Goal: Information Seeking & Learning: Learn about a topic

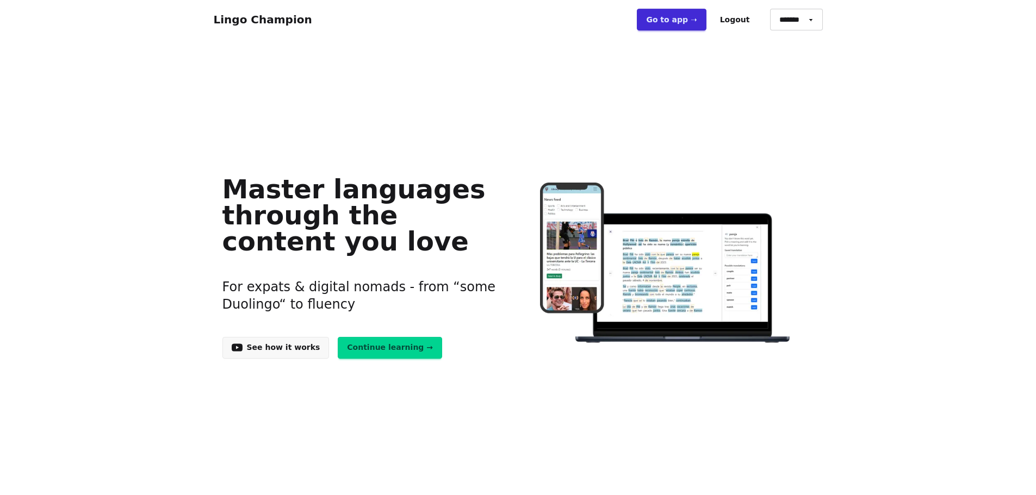
click at [688, 18] on link "Go to app ➝" at bounding box center [671, 20] width 69 height 22
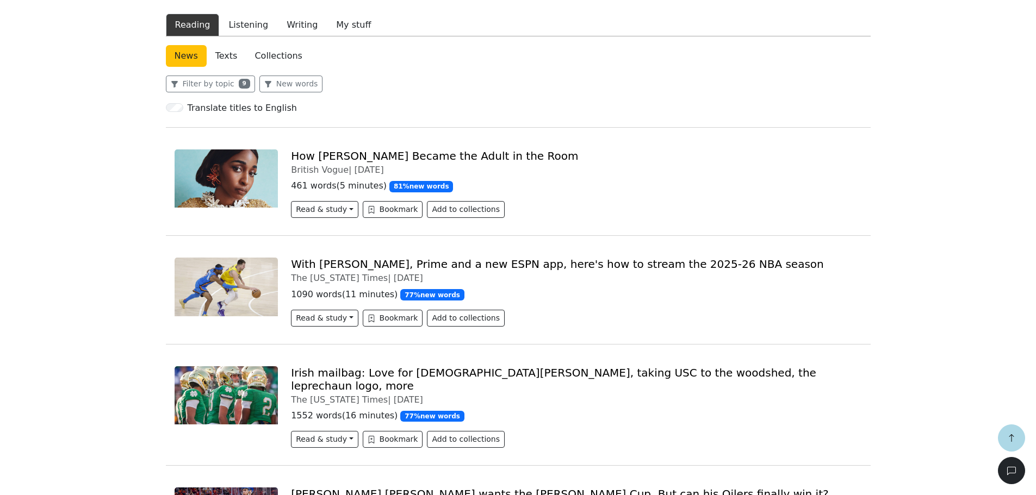
scroll to position [326, 0]
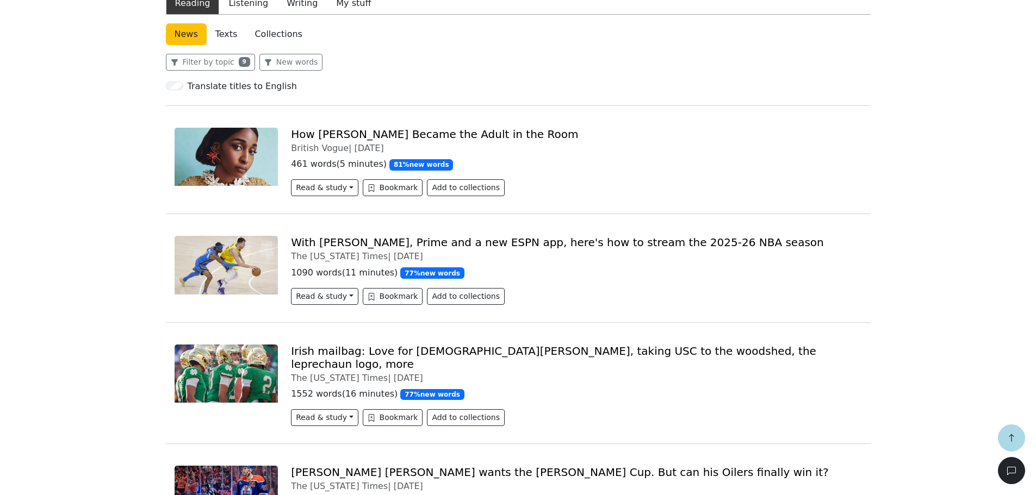
click at [559, 238] on link "With Peacock, Prime and a new ESPN app, here's how to stream the 2025-26 NBA se…" at bounding box center [557, 242] width 533 height 13
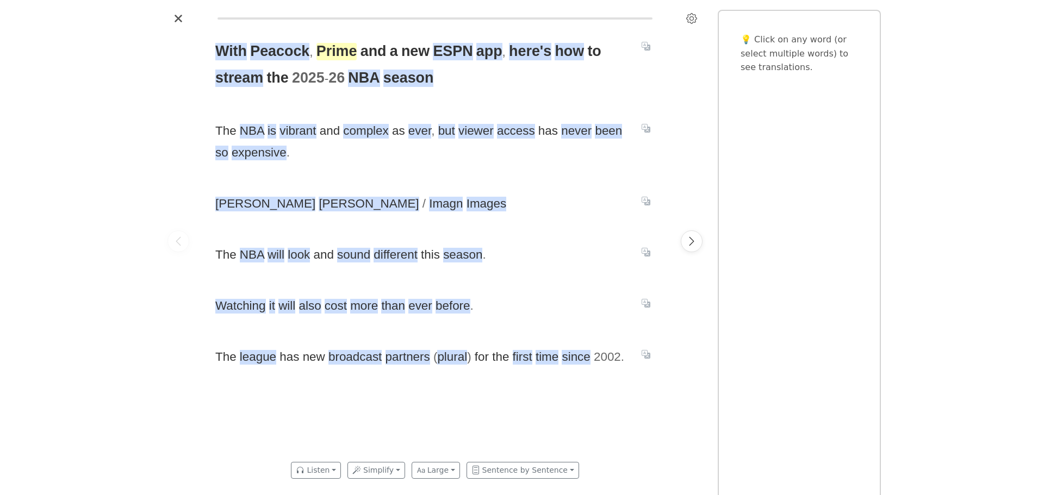
click at [335, 54] on span "Prime" at bounding box center [336, 51] width 41 height 17
click at [377, 31] on button "Explain" at bounding box center [379, 29] width 32 height 14
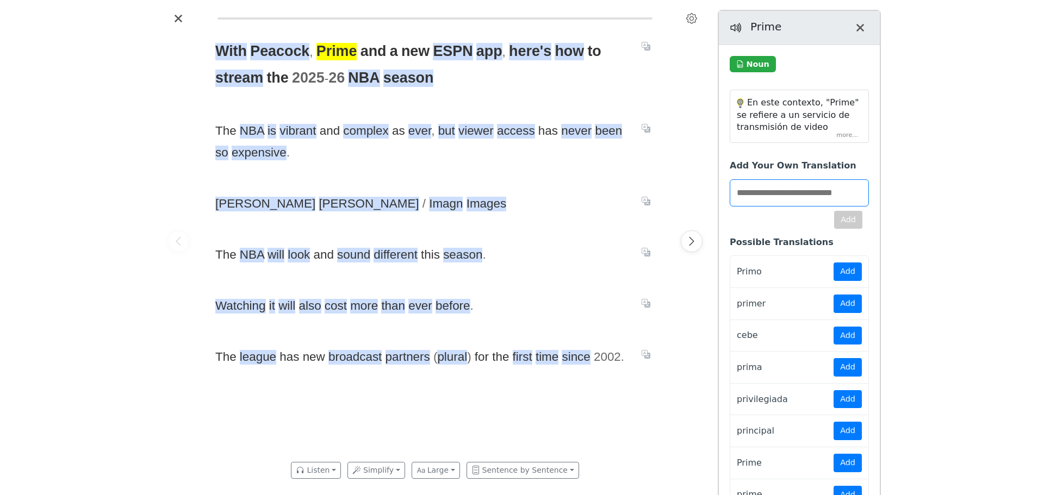
scroll to position [25, 0]
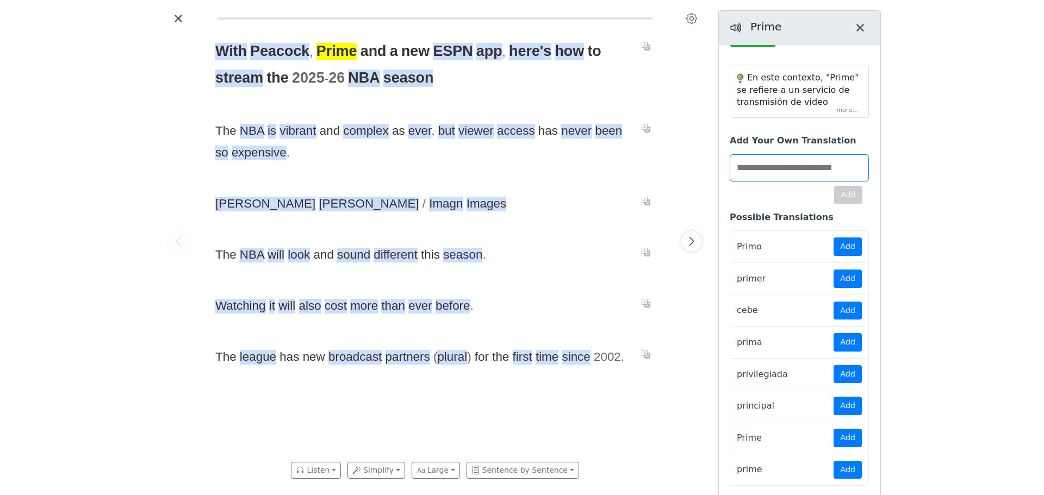
click at [843, 111] on div "En este contexto, "Prime" se refiere a un servicio de transmisión de video llam…" at bounding box center [799, 92] width 138 height 52
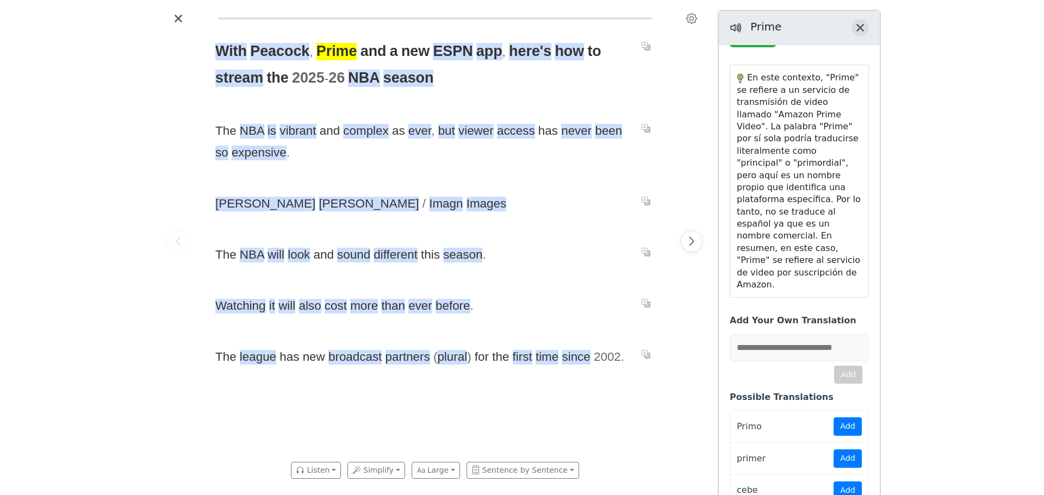
click at [858, 33] on button "Close translation panel" at bounding box center [859, 27] width 17 height 17
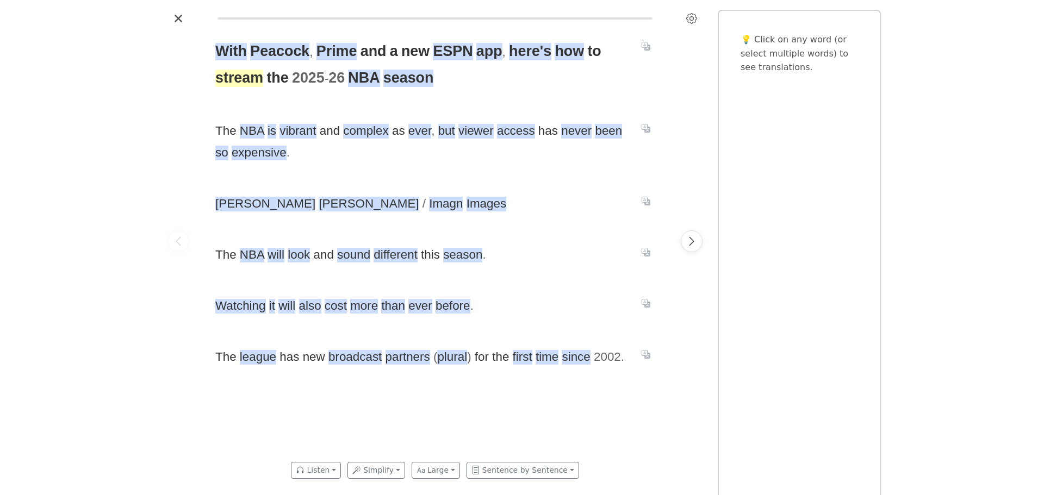
click at [242, 82] on span "stream" at bounding box center [239, 78] width 48 height 17
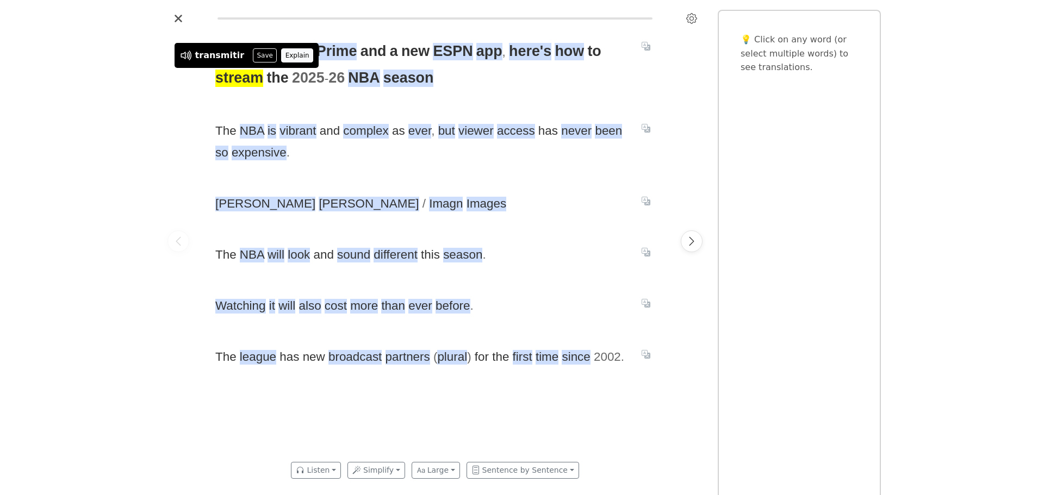
click at [281, 57] on button "Explain" at bounding box center [297, 55] width 32 height 14
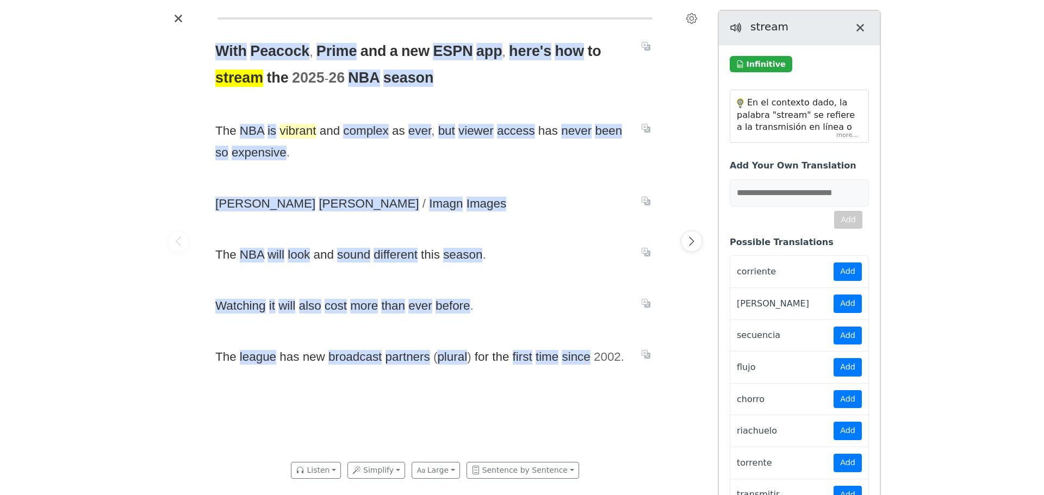
click at [304, 129] on span "vibrant" at bounding box center [297, 131] width 36 height 15
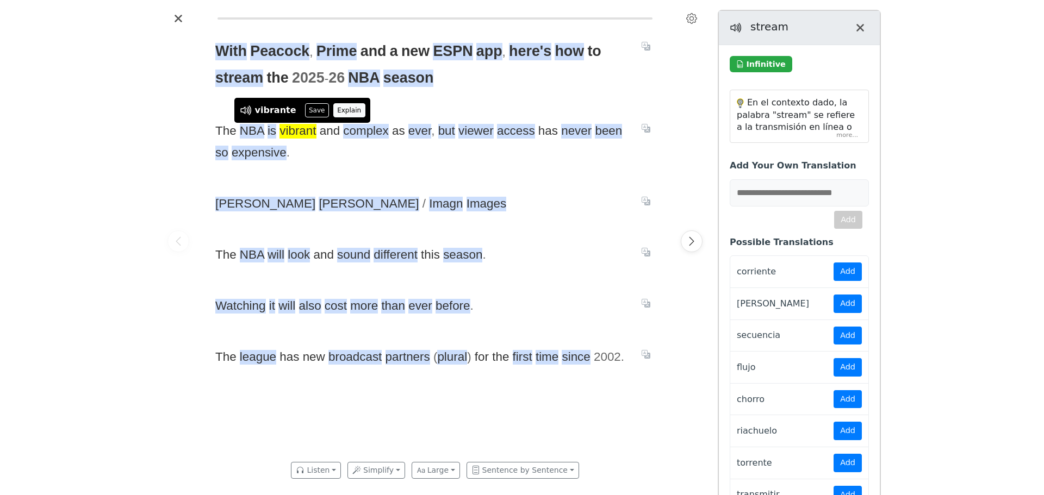
click at [338, 110] on button "Explain" at bounding box center [349, 110] width 32 height 14
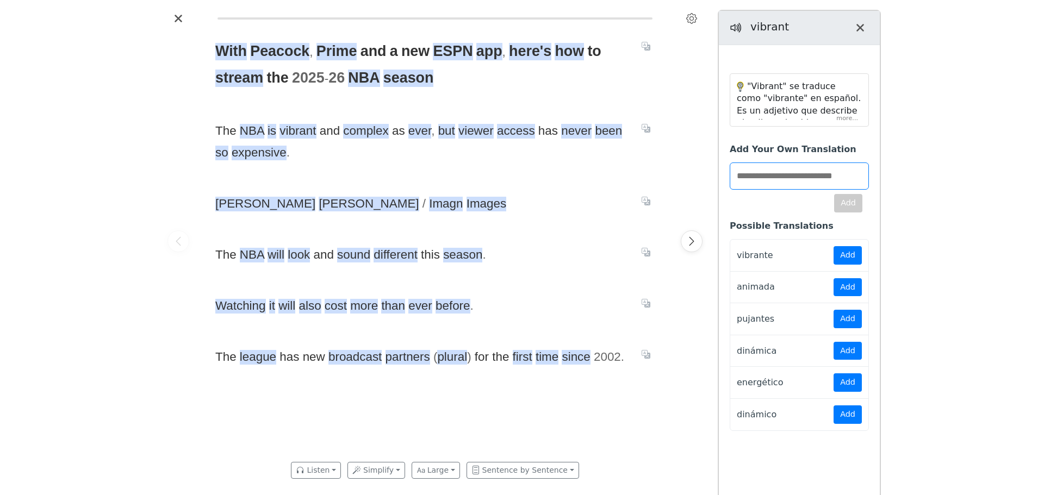
click at [858, 114] on div ""Vibrant" se traduce como "vibrante" en español. Es un adjetivo que describe al…" at bounding box center [799, 100] width 138 height 52
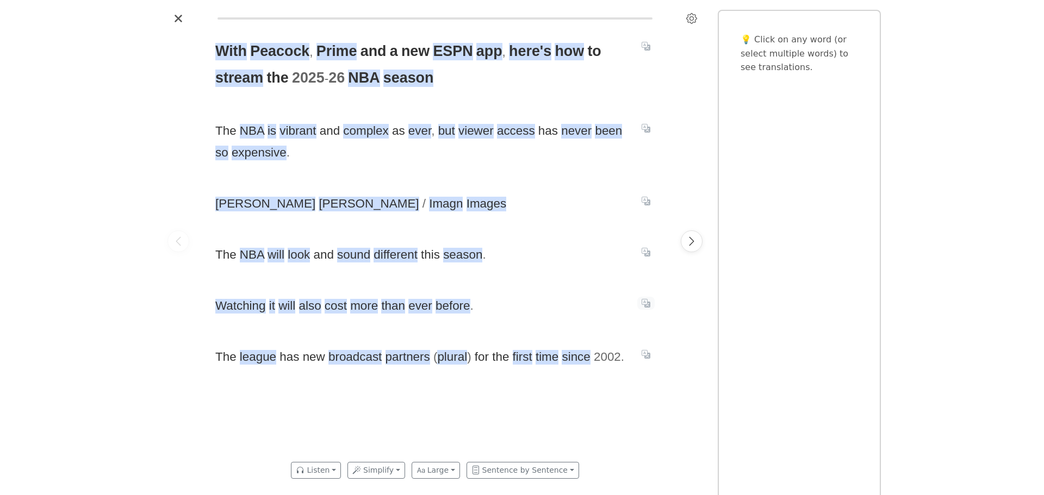
click at [645, 304] on icon "Translate sentence" at bounding box center [646, 303] width 9 height 9
click at [648, 306] on icon "Translate sentence" at bounding box center [646, 303] width 9 height 9
click at [148, 331] on div "With Peacock , Prime and a new ESPN app , here's how to stream the 2025 - 26 NB…" at bounding box center [522, 247] width 1044 height 495
click at [645, 356] on icon "Translate sentence" at bounding box center [646, 354] width 9 height 9
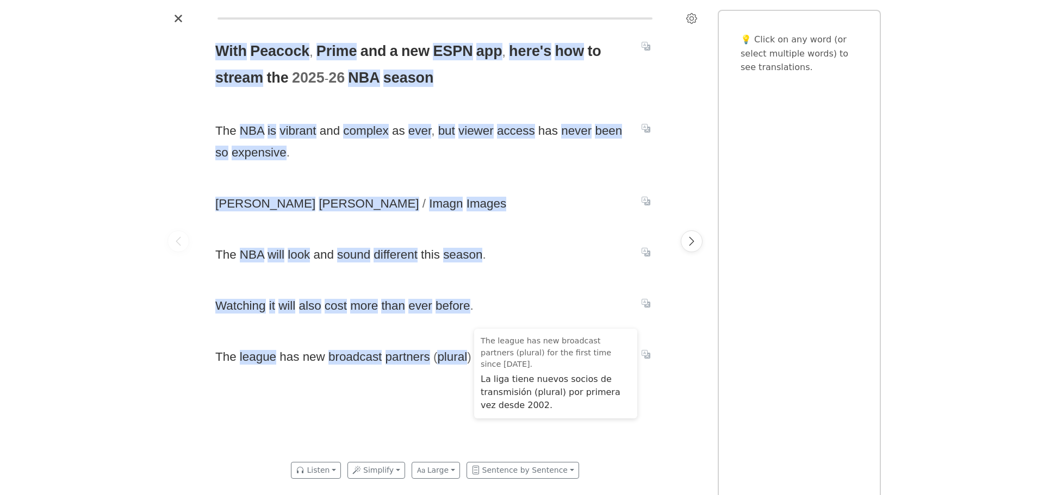
click at [661, 396] on div "With Peacock , Prime and a new ESPN app , here's how to stream the 2025 - 26 NB…" at bounding box center [434, 241] width 461 height 428
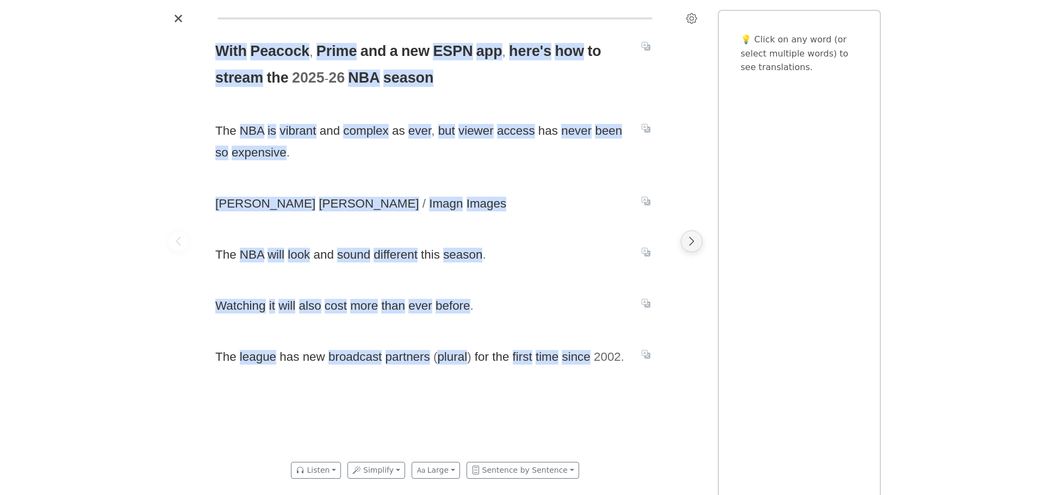
click at [693, 243] on icon "Next page" at bounding box center [691, 241] width 11 height 11
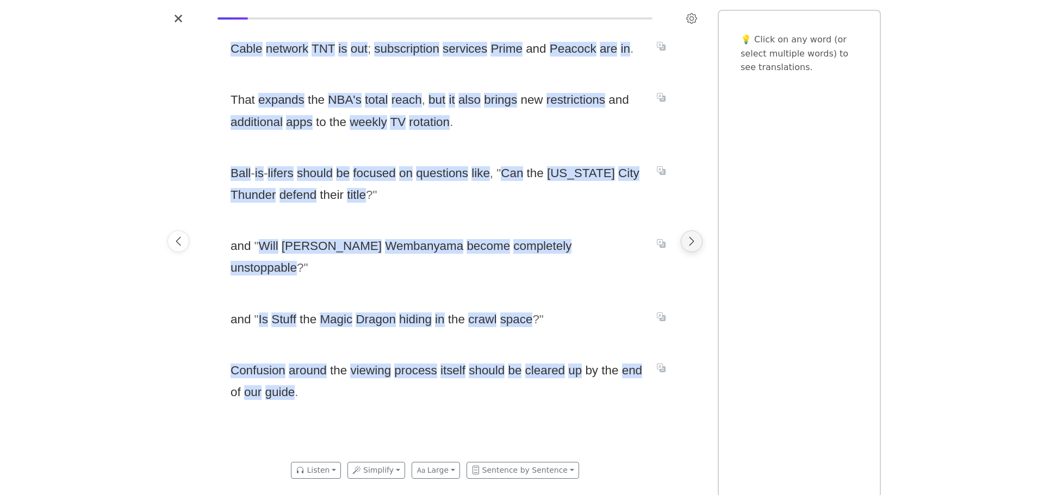
scroll to position [0, 461]
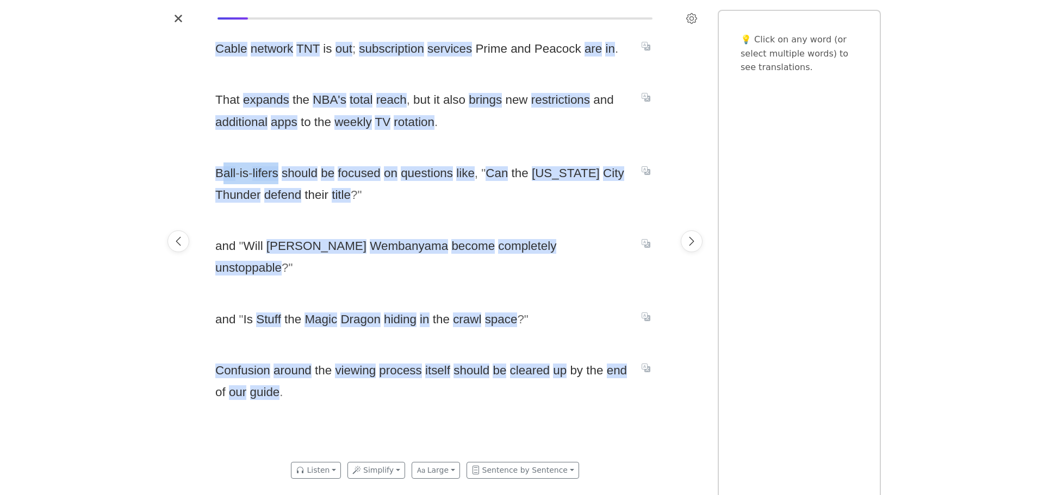
drag, startPoint x: 222, startPoint y: 178, endPoint x: 278, endPoint y: 173, distance: 56.2
click at [278, 173] on span "Ball - is - lifers should be focused on questions like , " Can the Oklahoma Cit…" at bounding box center [421, 185] width 413 height 44
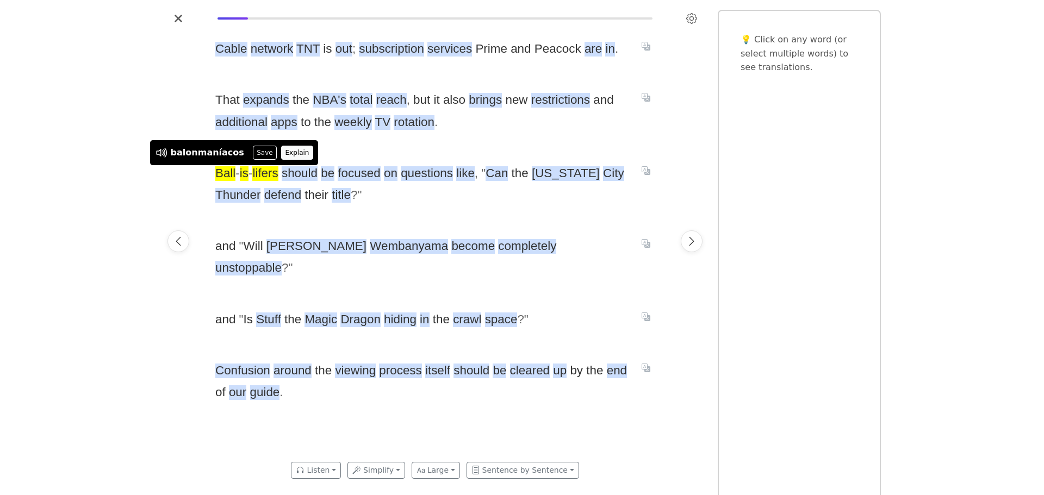
click at [289, 151] on button "Explain" at bounding box center [297, 153] width 32 height 14
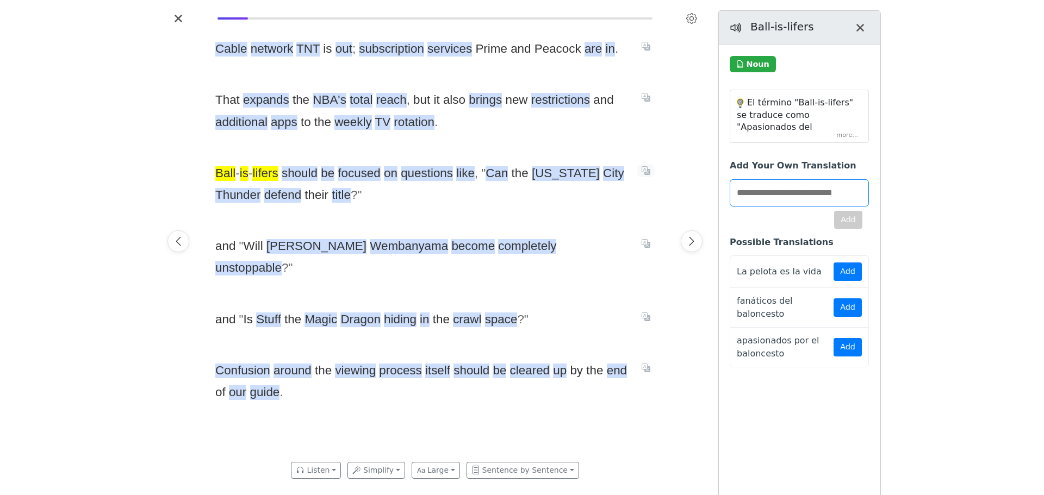
click at [645, 168] on icon "Translate sentence" at bounding box center [646, 170] width 9 height 9
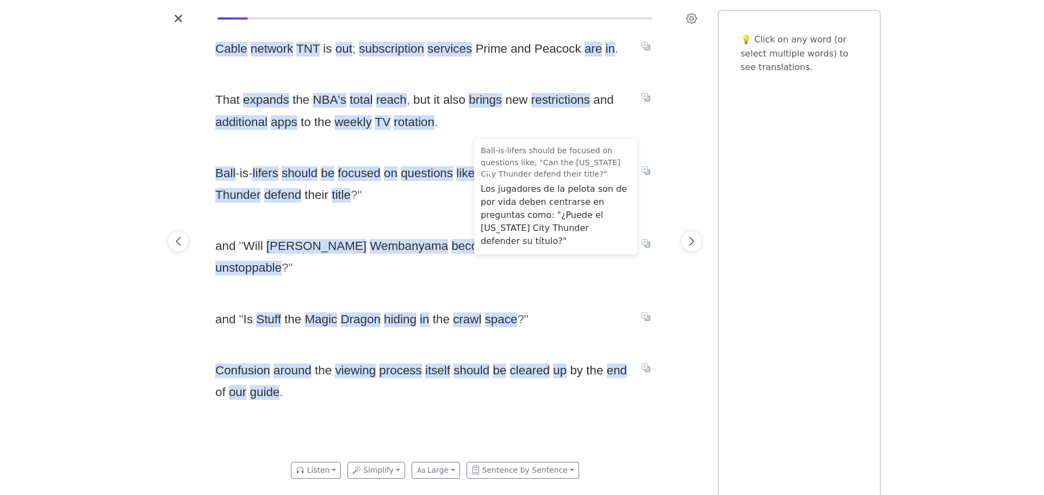
click at [975, 138] on div "With Peacock , Prime and a new ESPN app , here's how to stream the 2025 - 26 NB…" at bounding box center [522, 247] width 1044 height 495
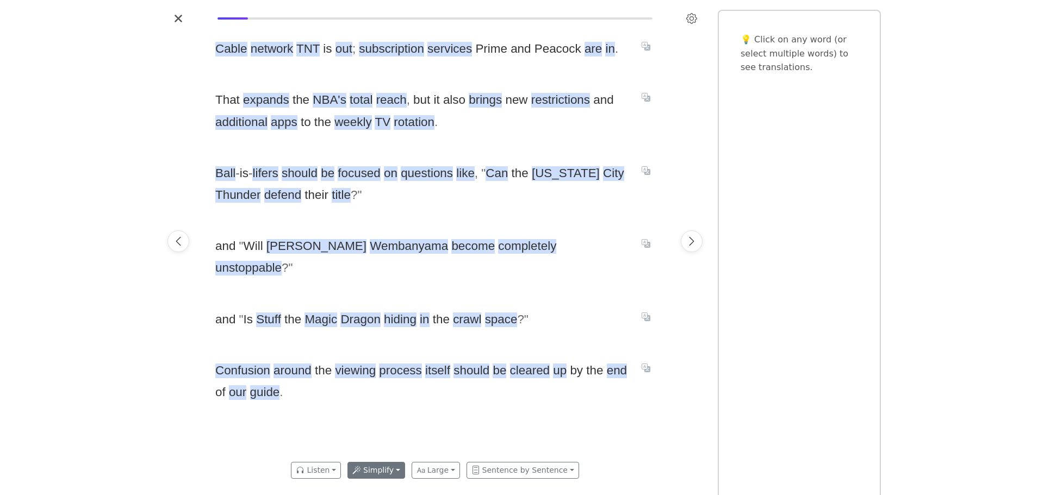
click at [381, 469] on button "Simplify" at bounding box center [376, 470] width 58 height 17
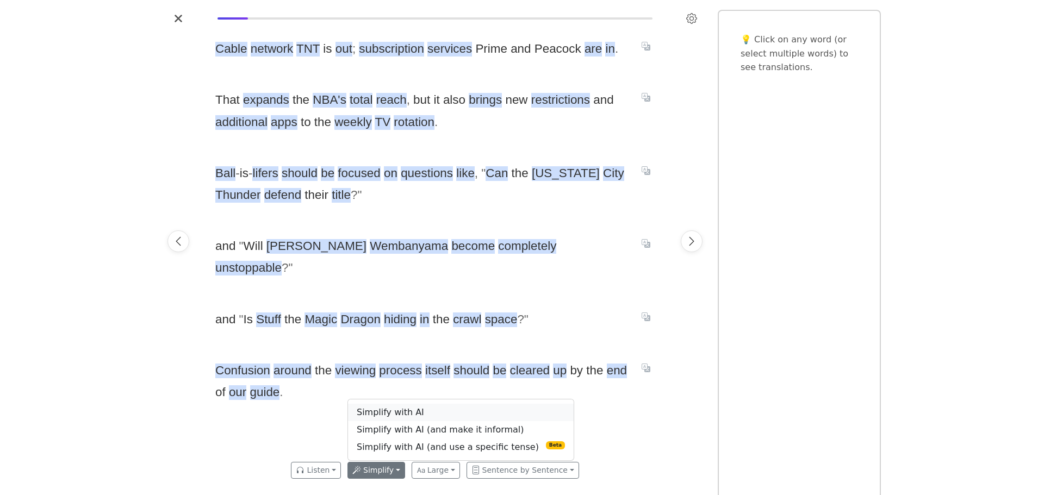
click at [401, 414] on link "Simplify with AI" at bounding box center [461, 412] width 226 height 17
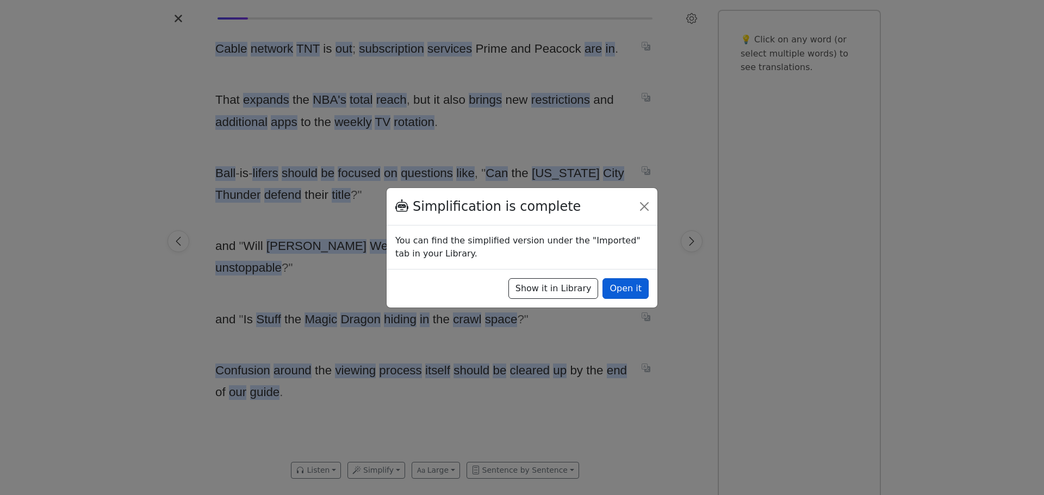
click at [622, 295] on button "Open it" at bounding box center [625, 288] width 46 height 21
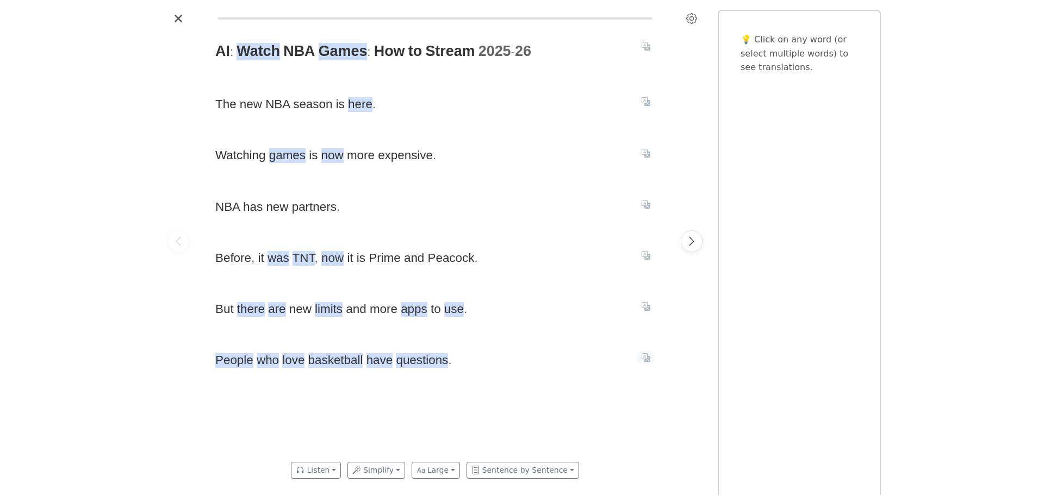
click at [646, 353] on button "Translate sentence" at bounding box center [645, 357] width 17 height 13
click at [694, 239] on icon "Next page" at bounding box center [691, 241] width 11 height 11
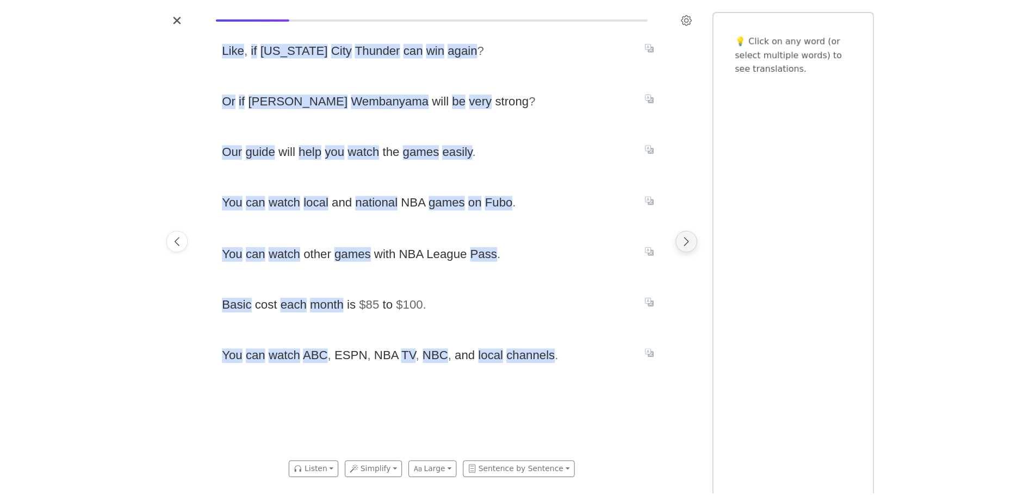
scroll to position [0, 461]
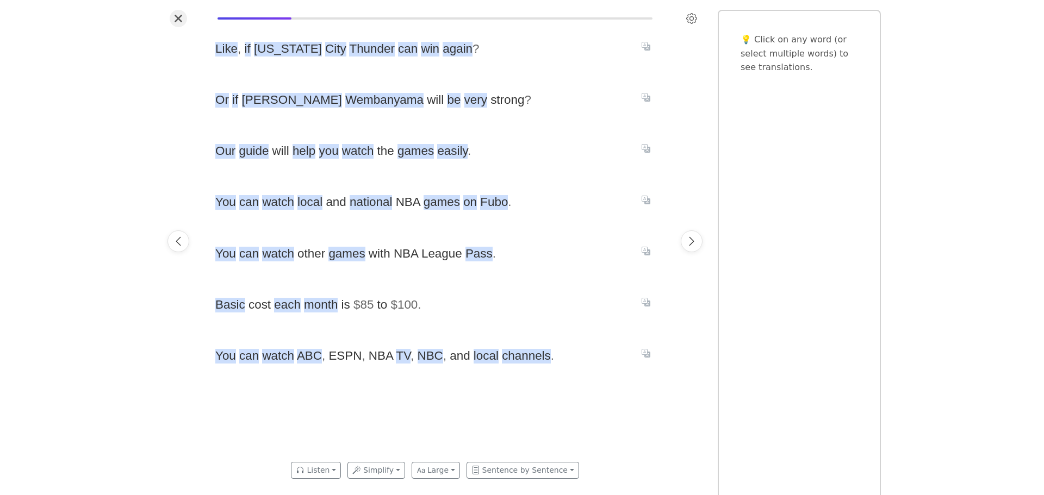
drag, startPoint x: 170, startPoint y: 17, endPoint x: 176, endPoint y: 17, distance: 6.5
click at [172, 17] on div at bounding box center [435, 18] width 544 height 17
click at [400, 474] on button "Simplify" at bounding box center [376, 470] width 58 height 17
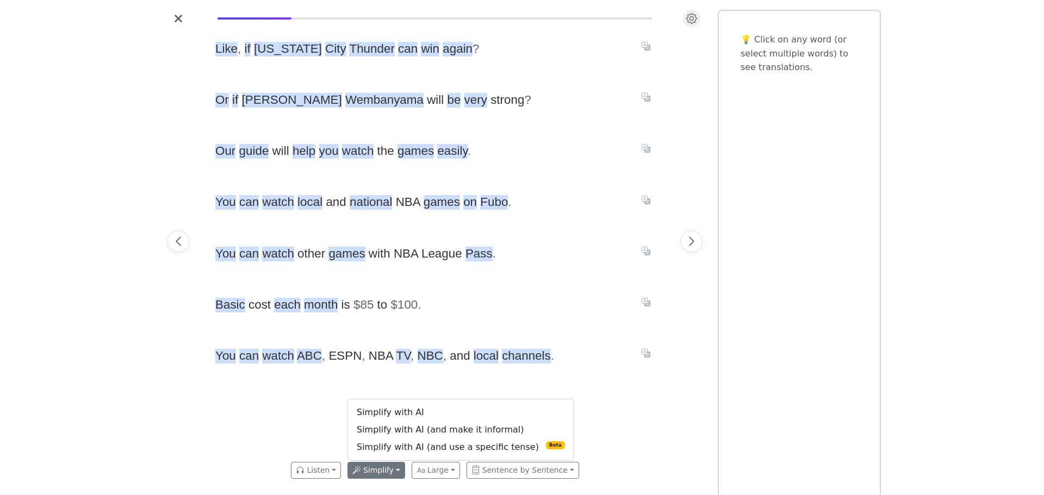
click at [693, 10] on button "Settings" at bounding box center [691, 18] width 17 height 17
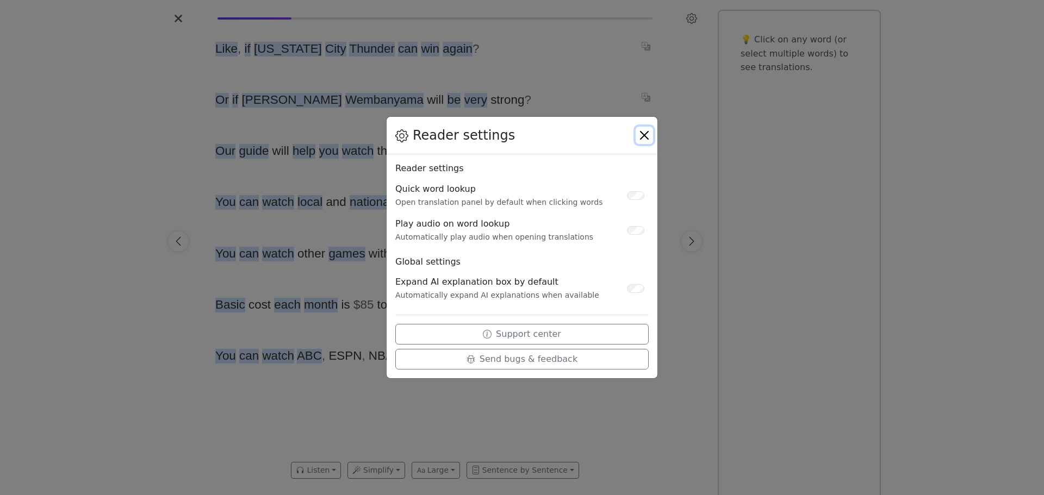
click at [646, 132] on button "Close" at bounding box center [644, 135] width 17 height 17
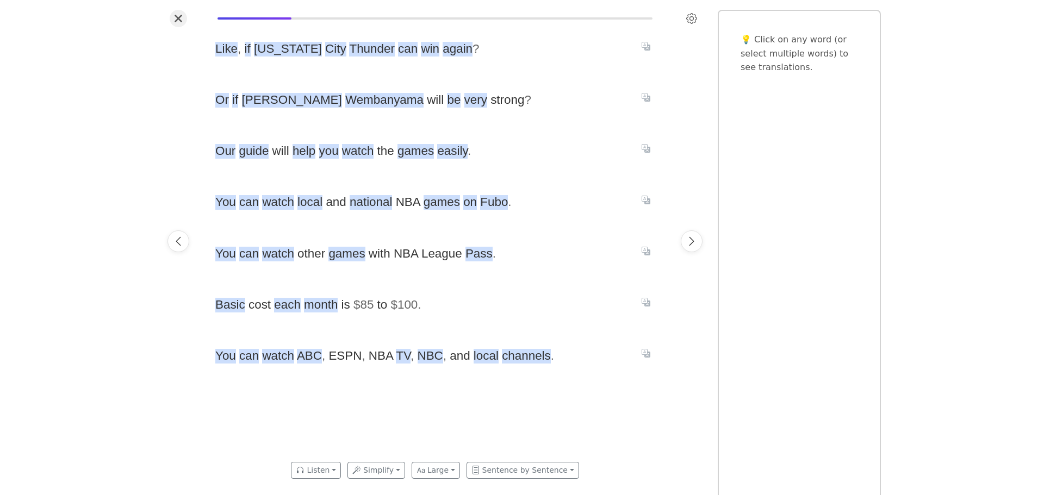
click at [181, 16] on icon "Close" at bounding box center [178, 18] width 7 height 7
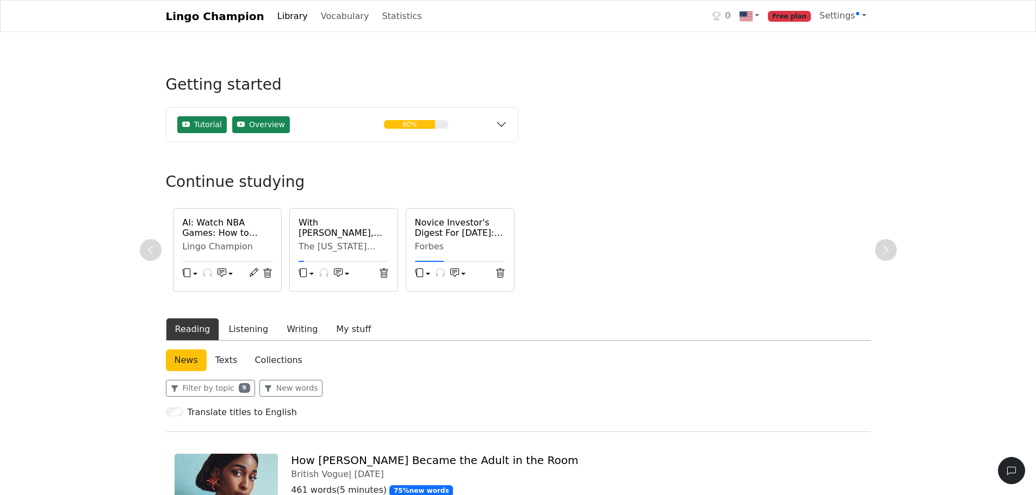
click at [220, 233] on h6 "AI: Watch NBA Games: How to Stream 2025-26" at bounding box center [227, 227] width 90 height 21
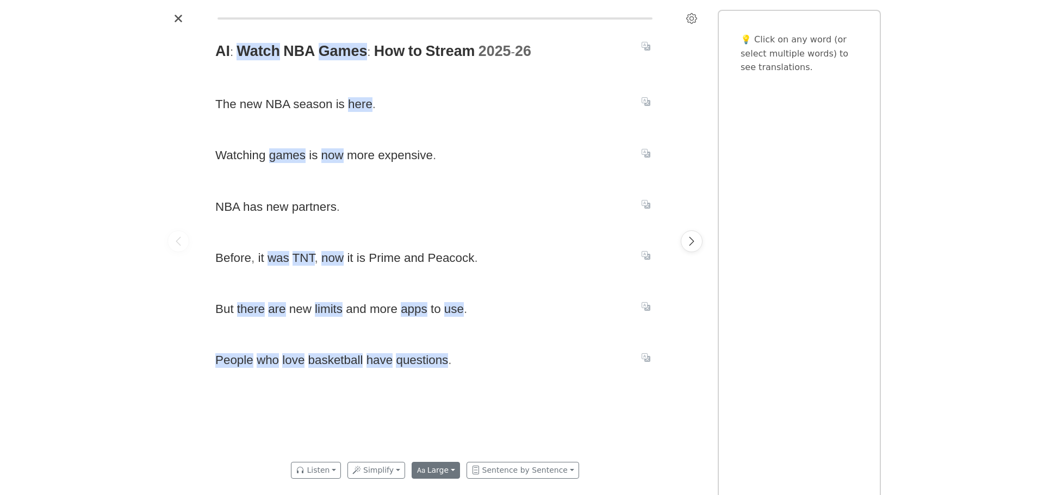
click at [434, 472] on button "Large" at bounding box center [436, 470] width 48 height 17
click at [338, 477] on button "Listen" at bounding box center [316, 470] width 50 height 17
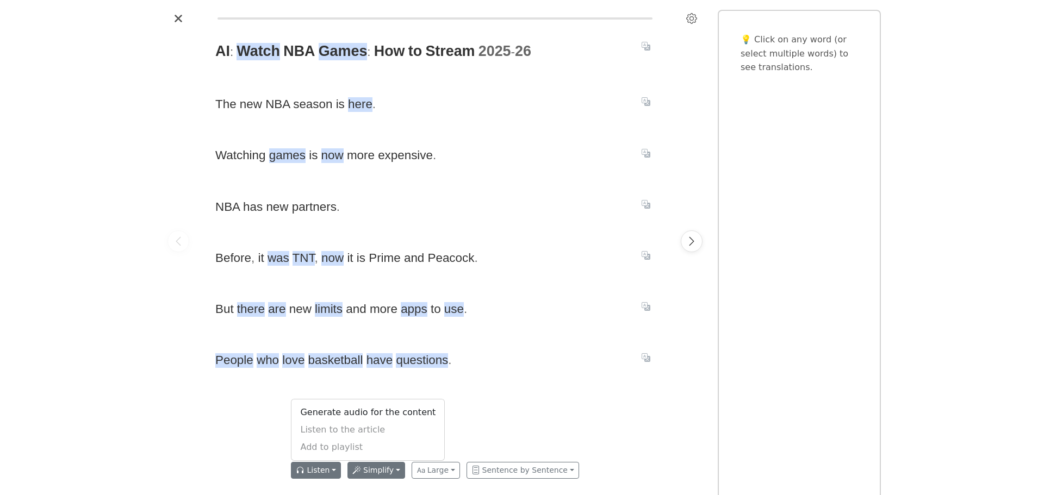
click at [371, 472] on button "Simplify" at bounding box center [376, 470] width 58 height 17
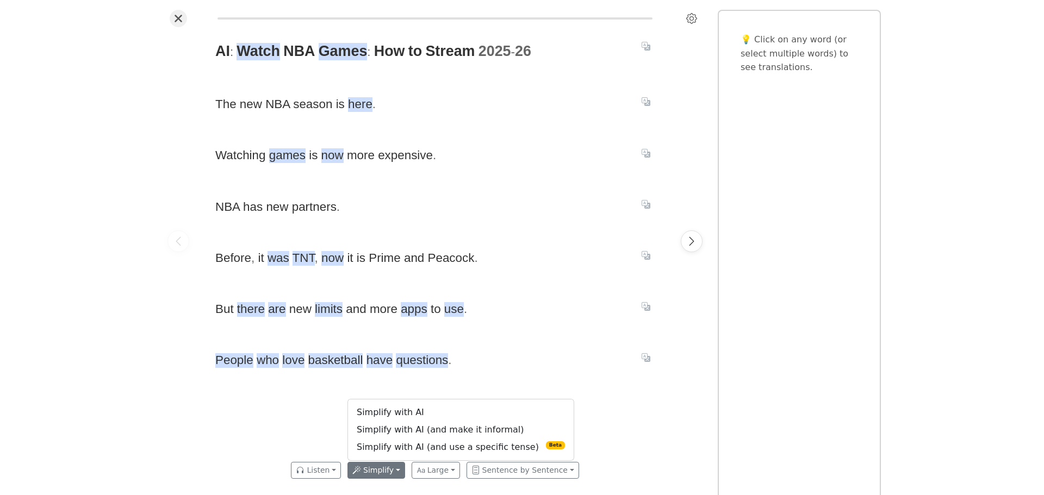
click at [181, 16] on icon "Close" at bounding box center [178, 18] width 7 height 7
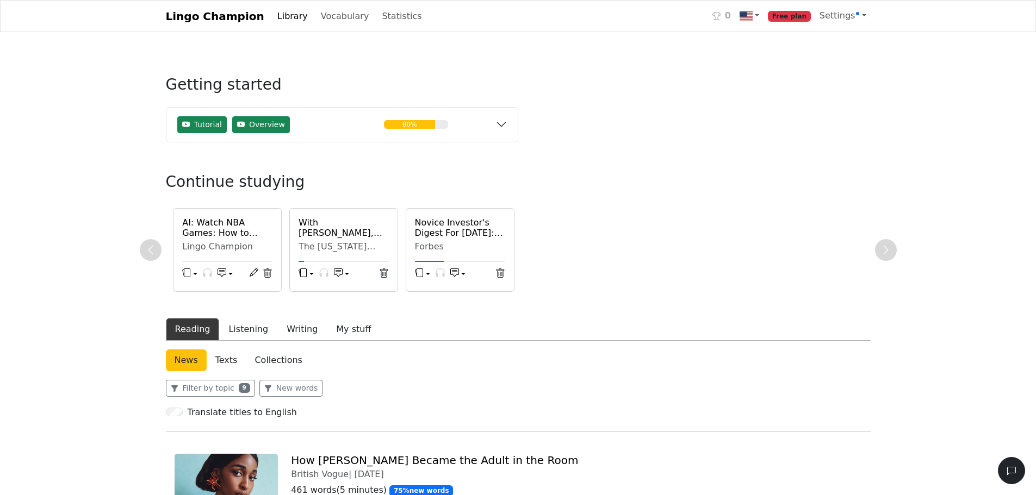
click at [800, 18] on span "Free plan" at bounding box center [789, 16] width 43 height 11
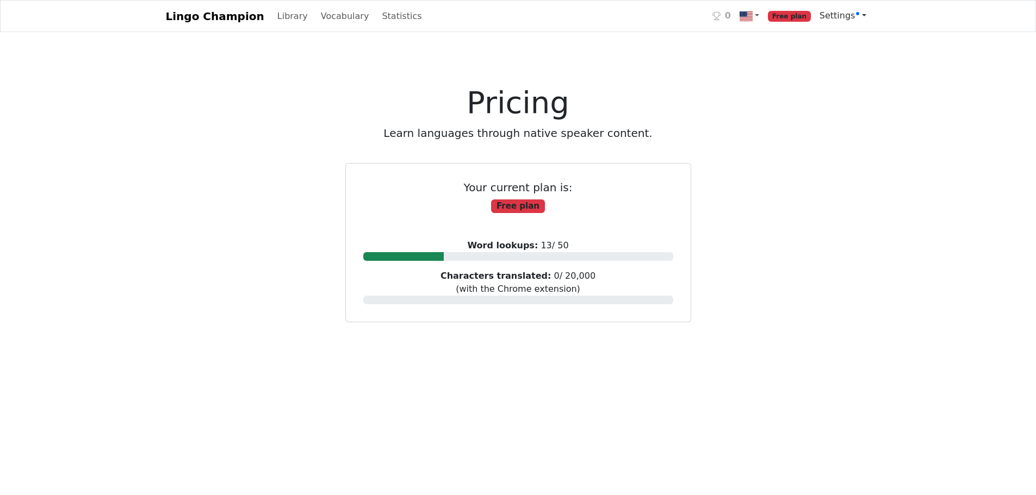
click at [833, 13] on span "Settings" at bounding box center [839, 15] width 40 height 10
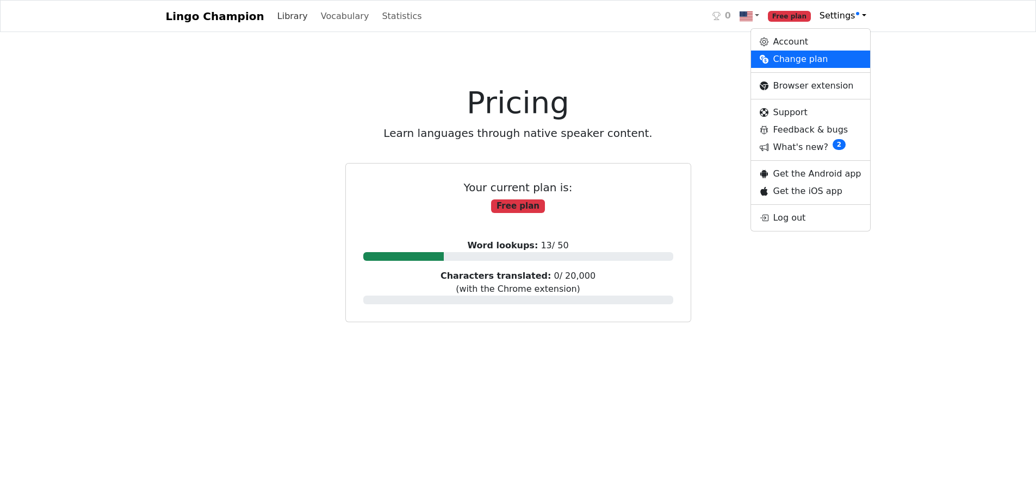
click at [282, 21] on link "Library" at bounding box center [292, 16] width 39 height 22
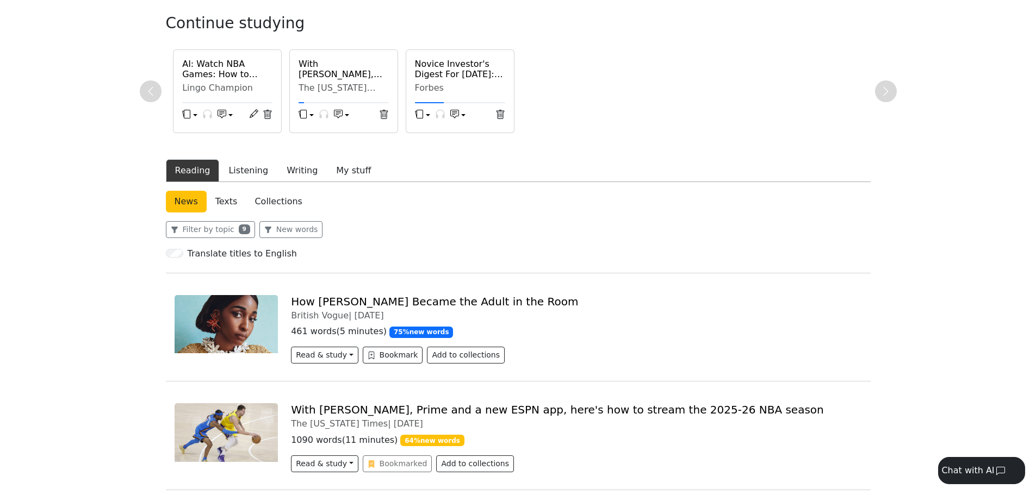
scroll to position [163, 0]
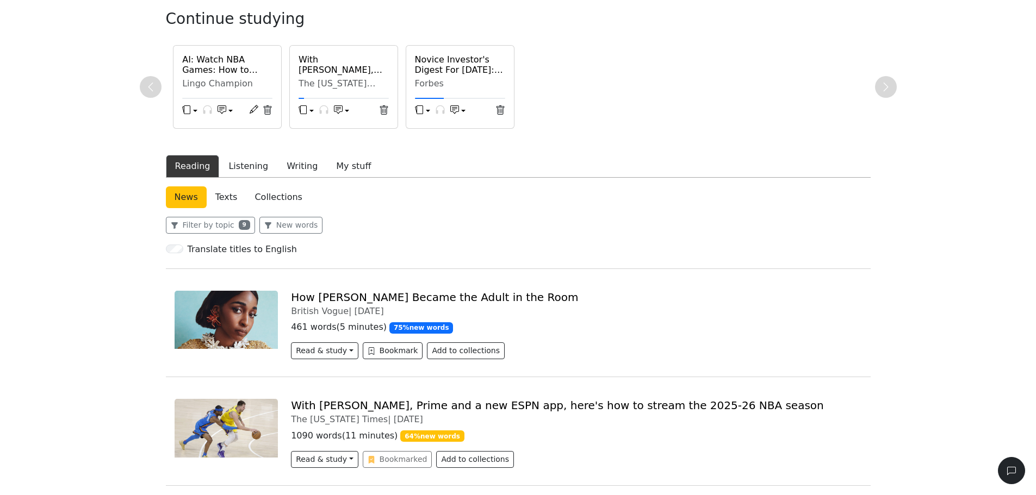
click at [347, 65] on h6 "With Peacock, Prime and a new ESPN app, here's how to stream the 2025-26 NBA se…" at bounding box center [343, 64] width 90 height 21
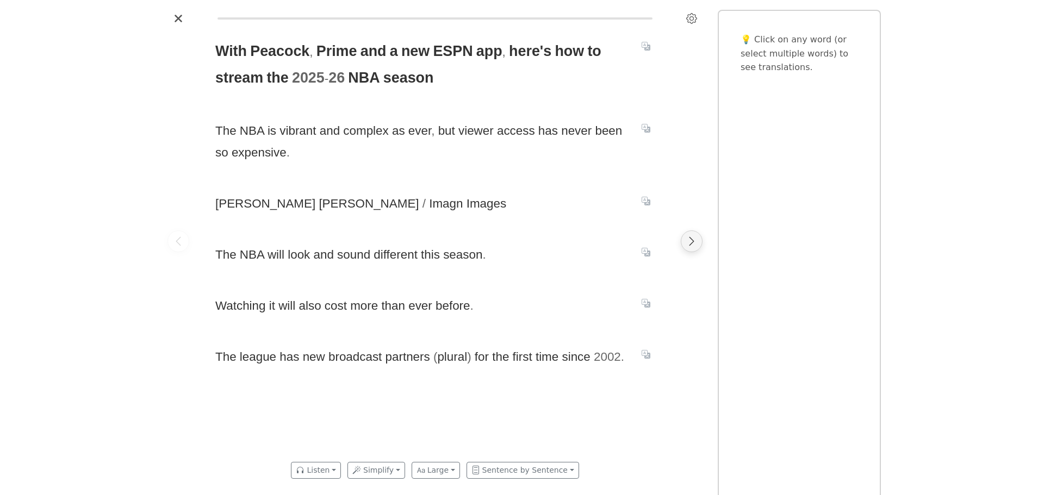
click at [689, 238] on icon "Next page" at bounding box center [691, 241] width 11 height 11
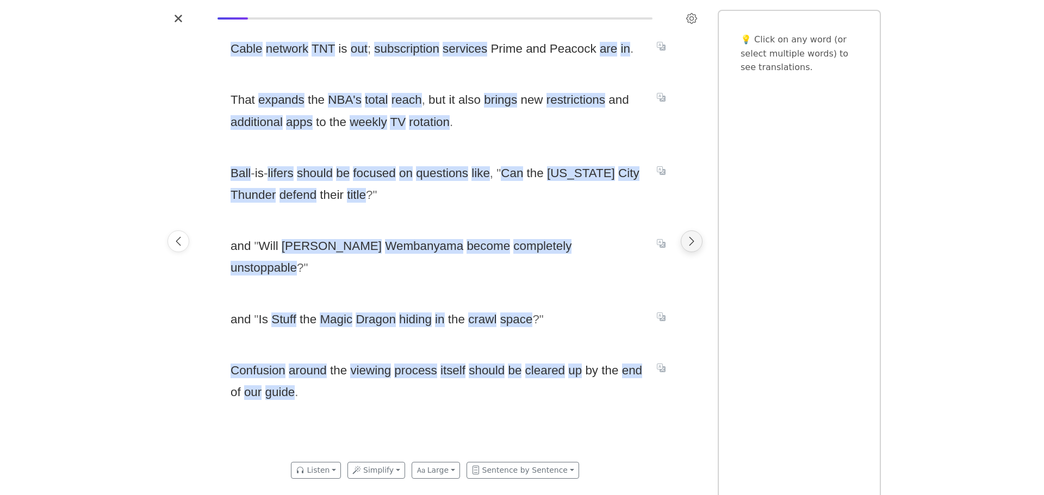
scroll to position [0, 461]
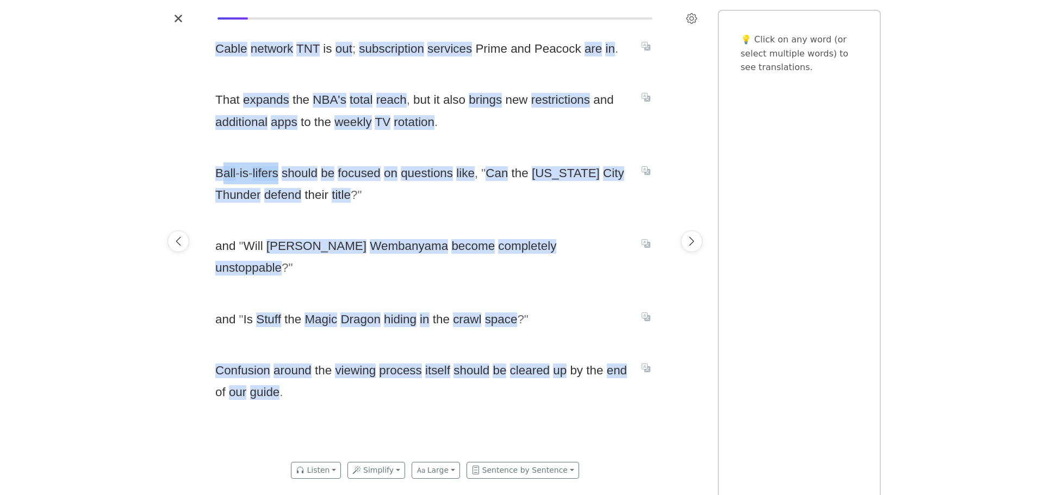
drag, startPoint x: 239, startPoint y: 177, endPoint x: 279, endPoint y: 173, distance: 40.4
click at [279, 173] on span "Ball - is - lifers should be focused on questions like , " Can the Oklahoma Cit…" at bounding box center [421, 185] width 413 height 44
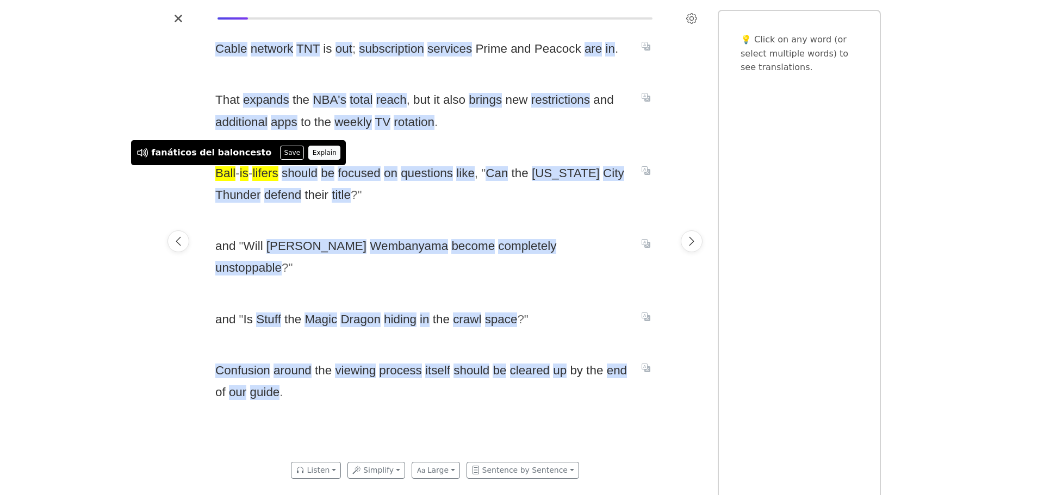
click at [308, 149] on button "Explain" at bounding box center [324, 153] width 32 height 14
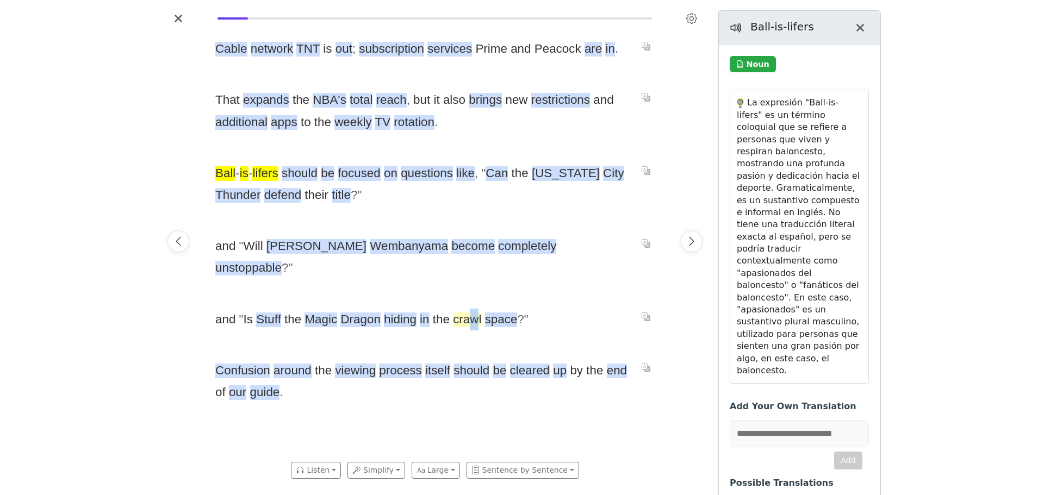
click at [476, 313] on span "crawl" at bounding box center [467, 320] width 28 height 15
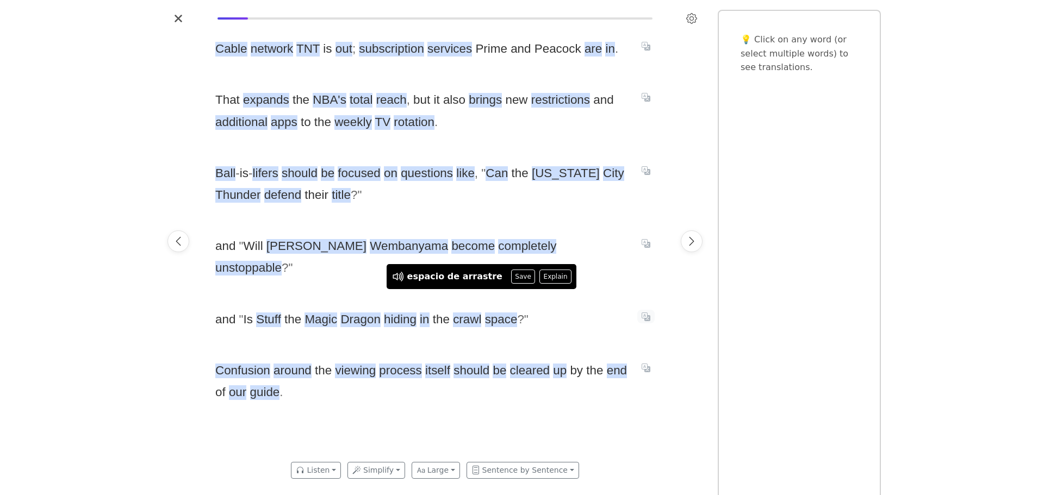
click at [648, 313] on icon "Translate sentence" at bounding box center [646, 317] width 9 height 9
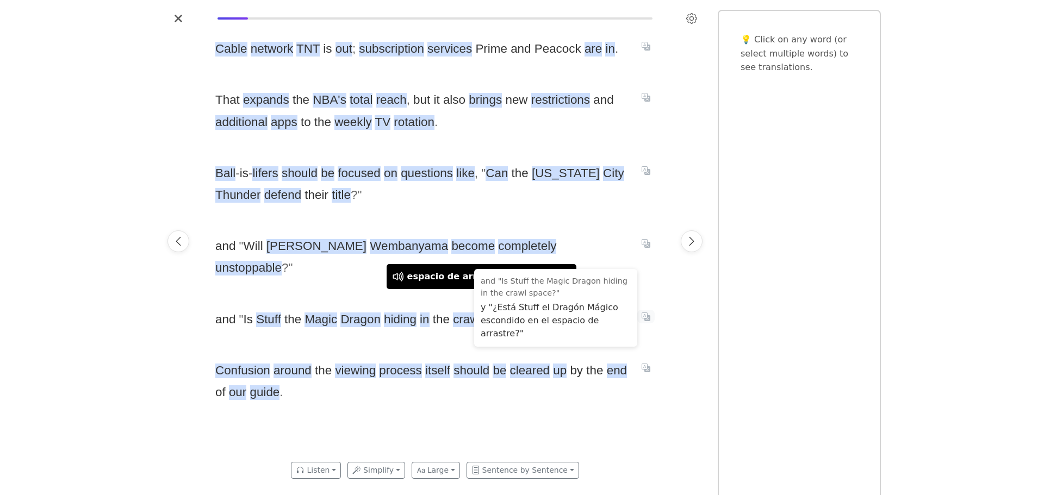
click at [647, 313] on icon "Translate sentence" at bounding box center [646, 317] width 9 height 9
click at [126, 272] on div "With Peacock , Prime and a new ESPN app , here's how to stream the 2025 - 26 NB…" at bounding box center [522, 247] width 1044 height 495
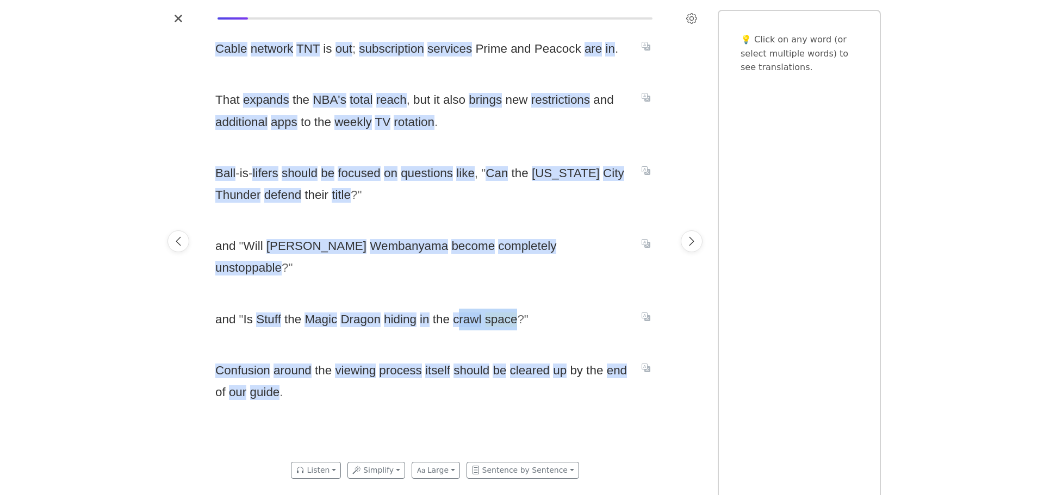
drag, startPoint x: 459, startPoint y: 296, endPoint x: 515, endPoint y: 301, distance: 56.2
click at [515, 309] on span "and " Is Stuff the Magic Dragon hiding in the crawl space ? "" at bounding box center [421, 320] width 413 height 22
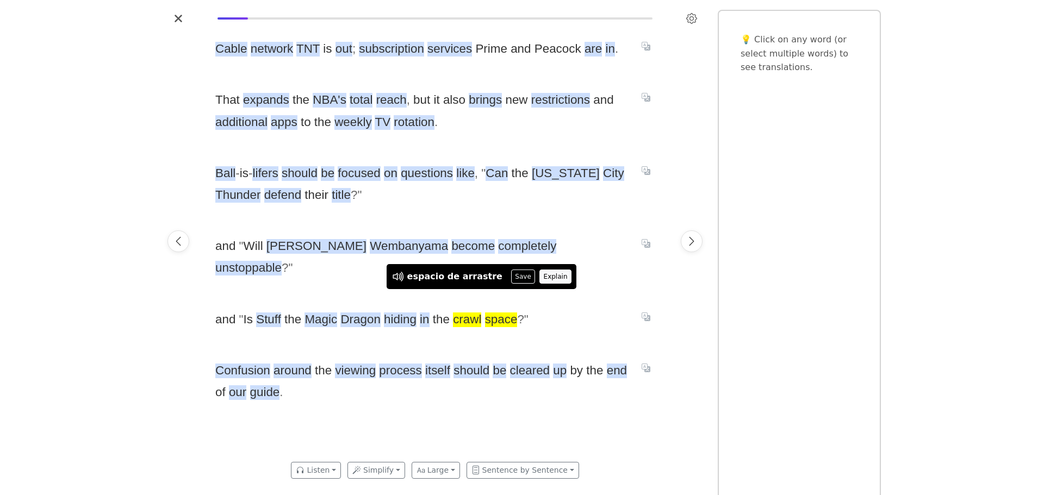
click at [539, 273] on button "Explain" at bounding box center [555, 277] width 32 height 14
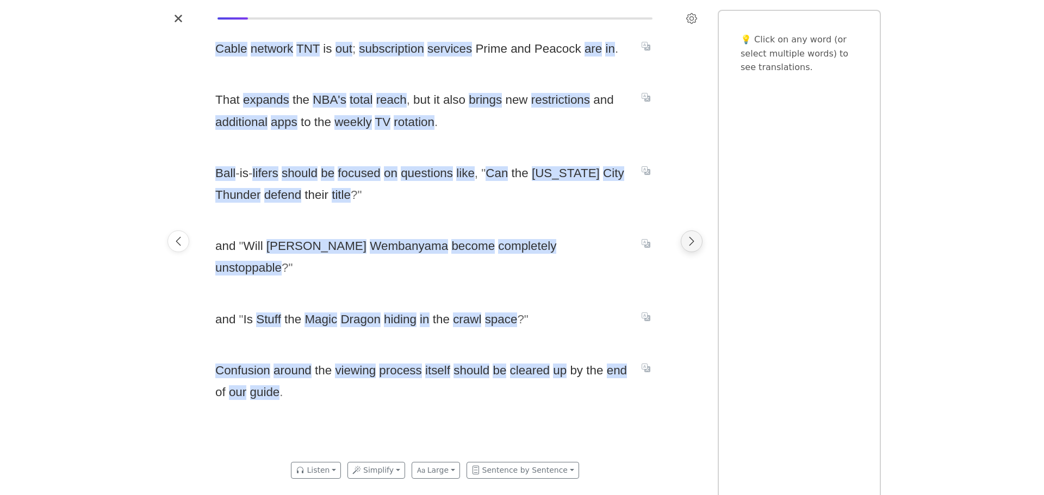
click at [696, 247] on button "Next page" at bounding box center [692, 242] width 22 height 22
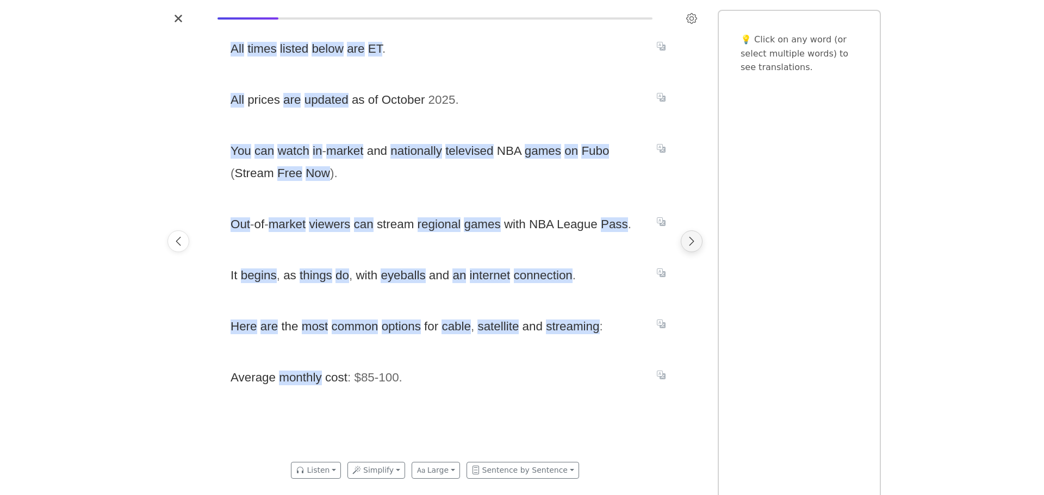
scroll to position [0, 922]
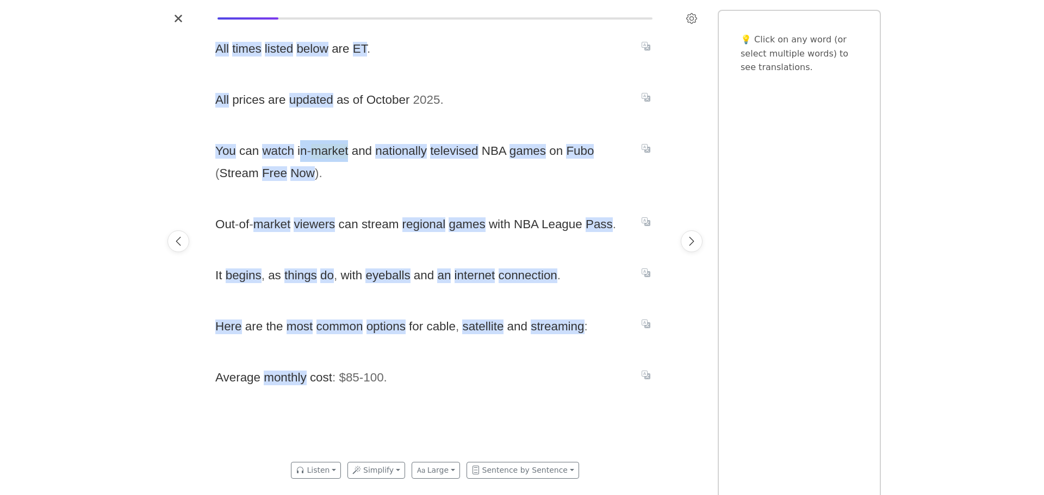
drag, startPoint x: 300, startPoint y: 154, endPoint x: 346, endPoint y: 159, distance: 47.0
click at [346, 159] on span "You can watch in - market and nationally televised NBA games on Fubo ( Stream F…" at bounding box center [421, 162] width 413 height 44
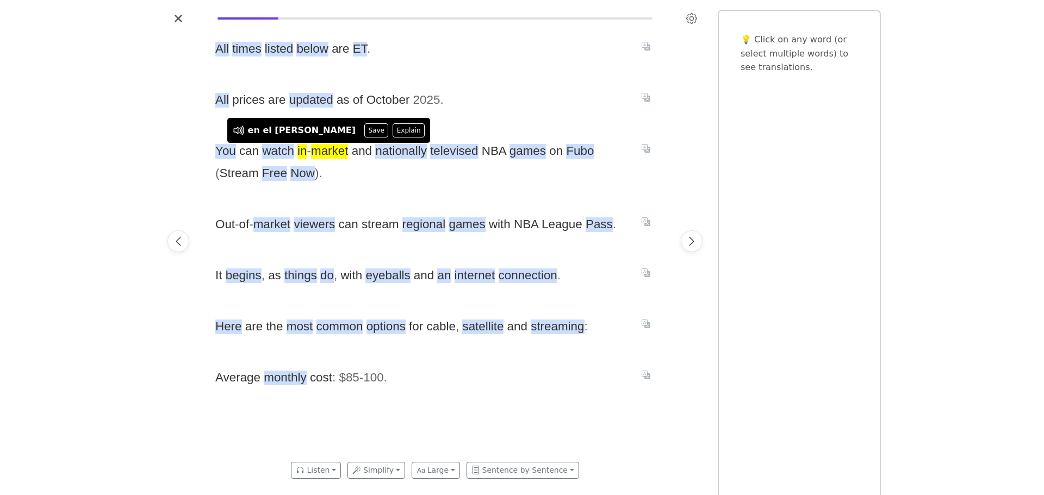
click at [393, 137] on button "Explain" at bounding box center [409, 130] width 32 height 14
